Goal: Task Accomplishment & Management: Manage account settings

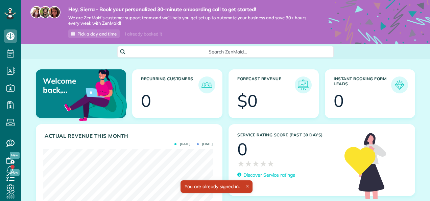
scroll to position [75, 170]
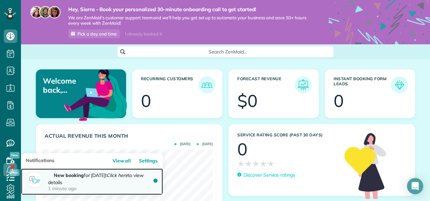
click at [56, 177] on strong "New booking" at bounding box center [69, 175] width 30 height 6
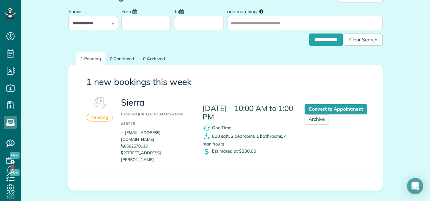
scroll to position [112, 0]
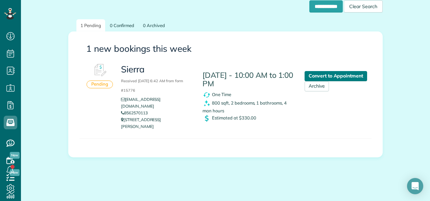
click at [347, 72] on link "Convert to Appointment" at bounding box center [336, 76] width 63 height 10
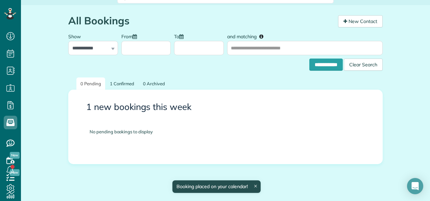
scroll to position [67, 0]
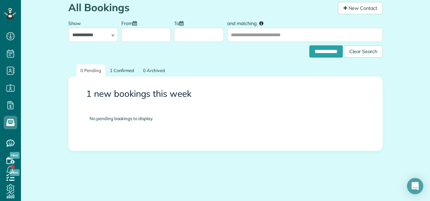
click at [10, 155] on span "New" at bounding box center [15, 155] width 10 height 7
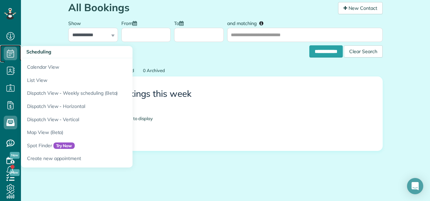
click at [13, 50] on use at bounding box center [10, 53] width 7 height 8
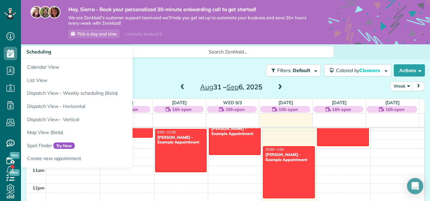
scroll to position [122, 0]
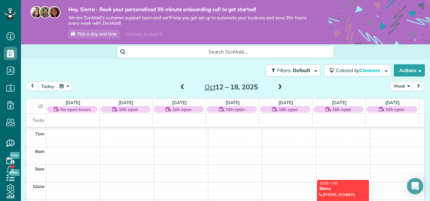
click at [343, 188] on div "Sierra" at bounding box center [343, 188] width 48 height 5
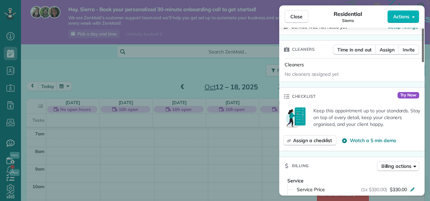
scroll to position [160, 0]
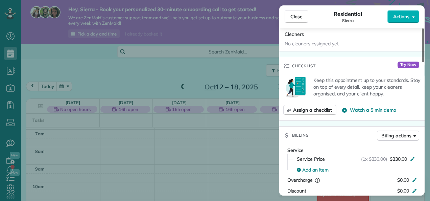
drag, startPoint x: 424, startPoint y: 41, endPoint x: 418, endPoint y: 79, distance: 38.7
click at [422, 62] on div at bounding box center [423, 45] width 2 height 34
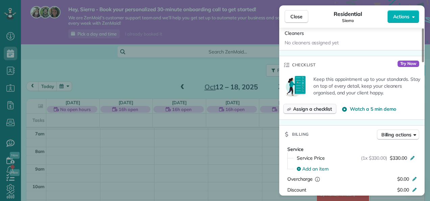
click at [308, 112] on span "Assign a checklist" at bounding box center [312, 108] width 39 height 7
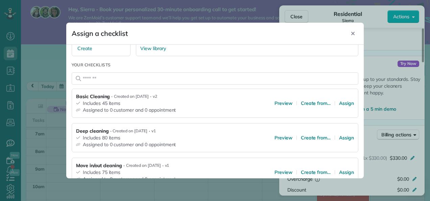
scroll to position [82, 0]
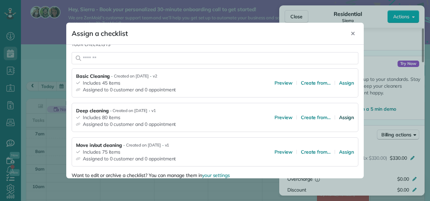
click at [340, 117] on span "Assign" at bounding box center [346, 117] width 15 height 7
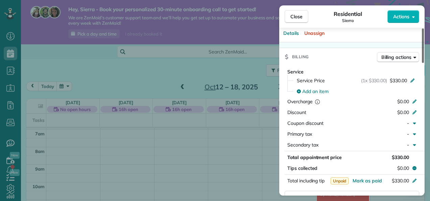
scroll to position [259, 0]
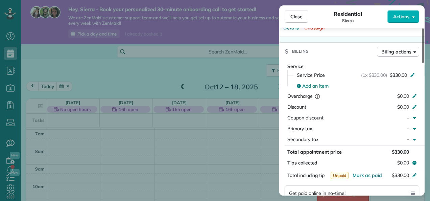
drag, startPoint x: 423, startPoint y: 80, endPoint x: 420, endPoint y: 95, distance: 14.6
click at [422, 63] on div at bounding box center [423, 45] width 2 height 34
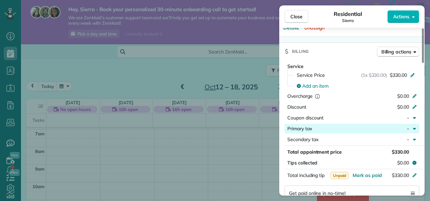
click at [418, 132] on div "button" at bounding box center [415, 128] width 7 height 7
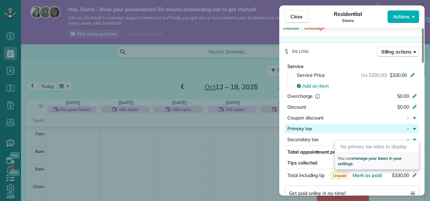
click at [388, 158] on span "manage your taxes in your settings" at bounding box center [370, 160] width 64 height 10
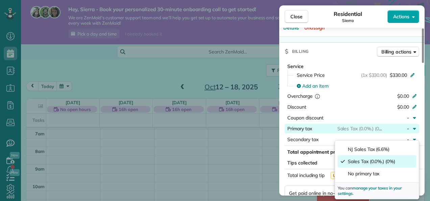
click at [398, 16] on span "Actions" at bounding box center [401, 16] width 16 height 7
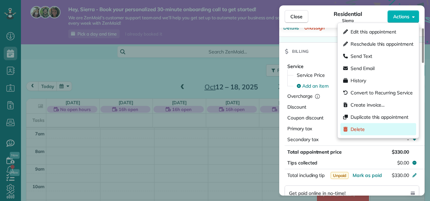
click at [359, 126] on span "Delete" at bounding box center [358, 129] width 14 height 7
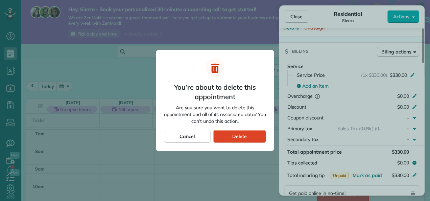
click at [237, 138] on span "Delete" at bounding box center [239, 136] width 15 height 7
